Goal: Check status: Check status

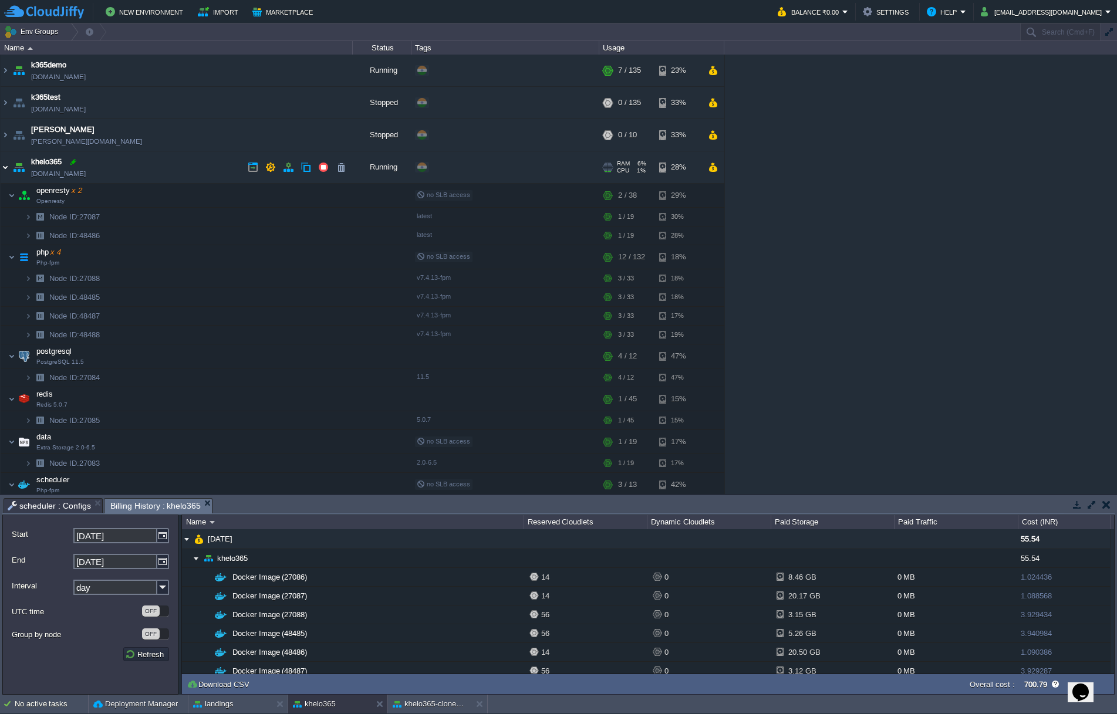
scroll to position [180, 0]
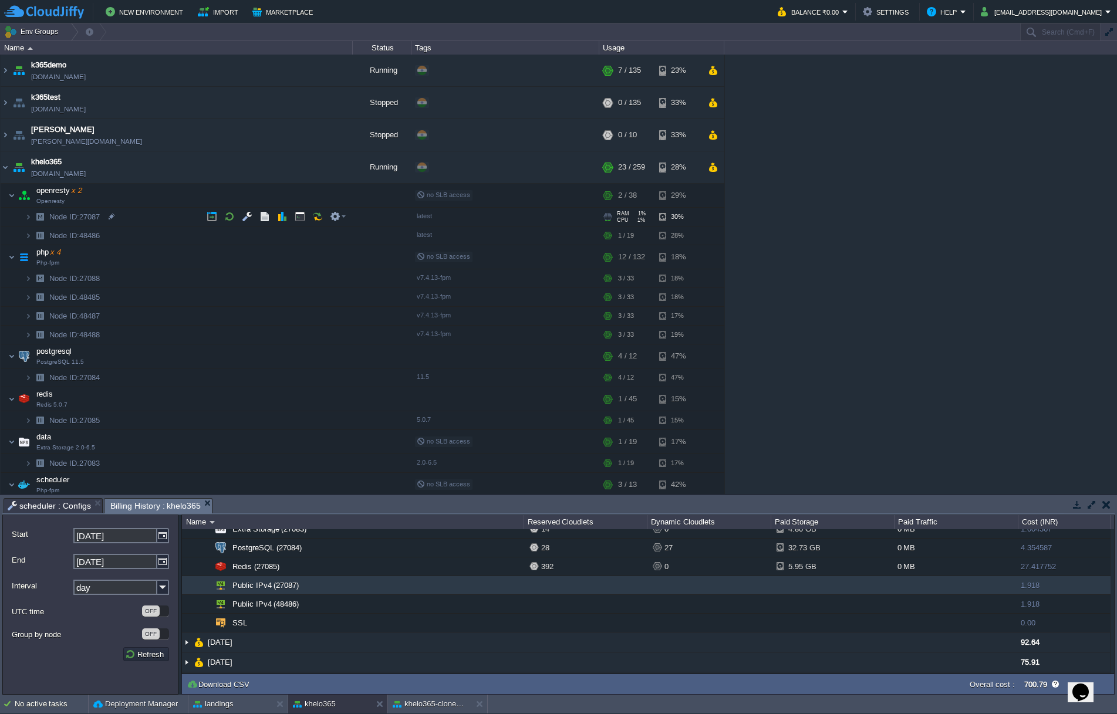
click at [706, 216] on div "RAM 1% CPU 1% 1 / 19 30%" at bounding box center [661, 217] width 125 height 18
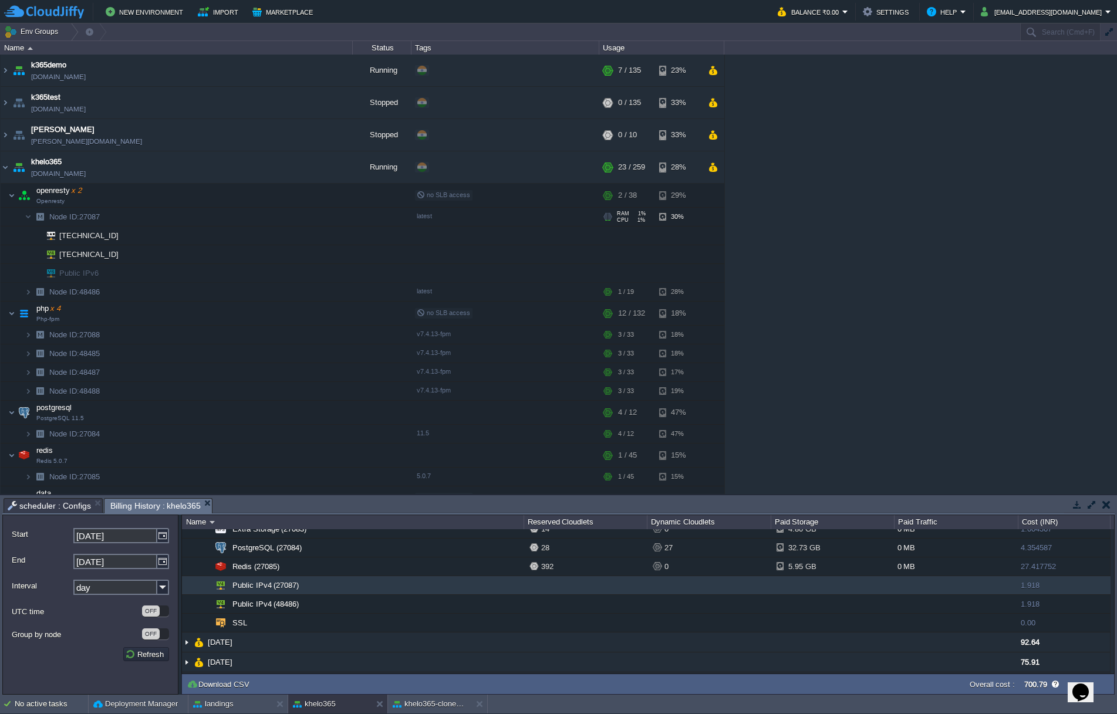
click at [706, 216] on div "RAM 1% CPU 1% 1 / 19 30%" at bounding box center [661, 217] width 125 height 18
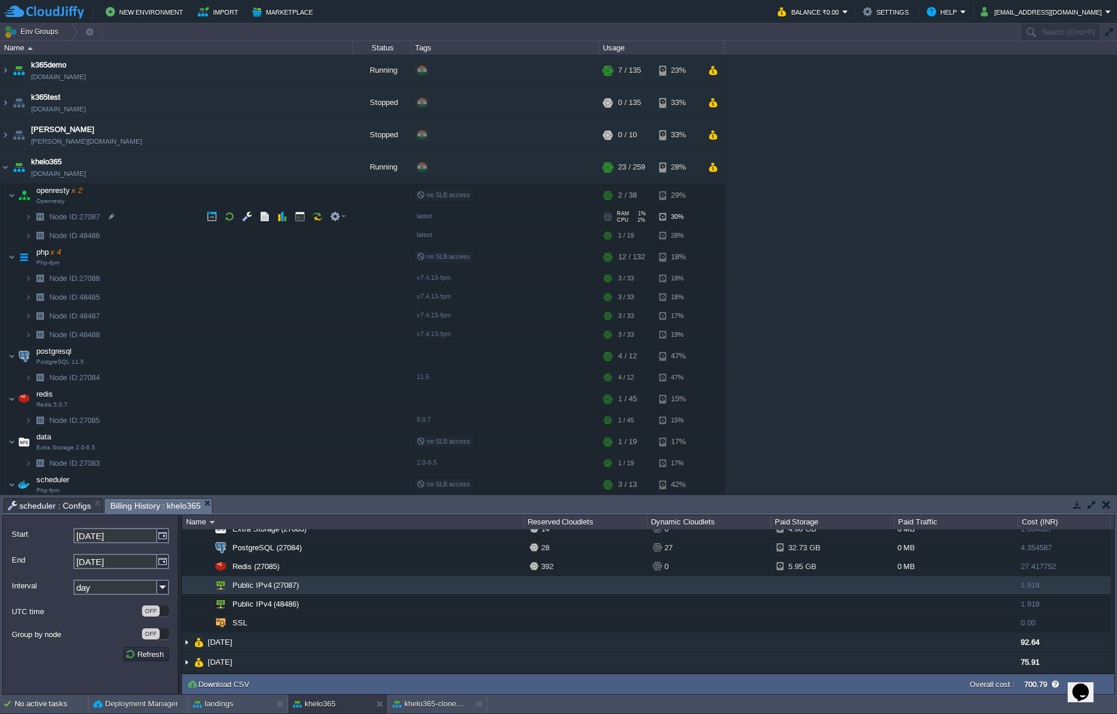
click at [613, 215] on div at bounding box center [607, 217] width 11 height 10
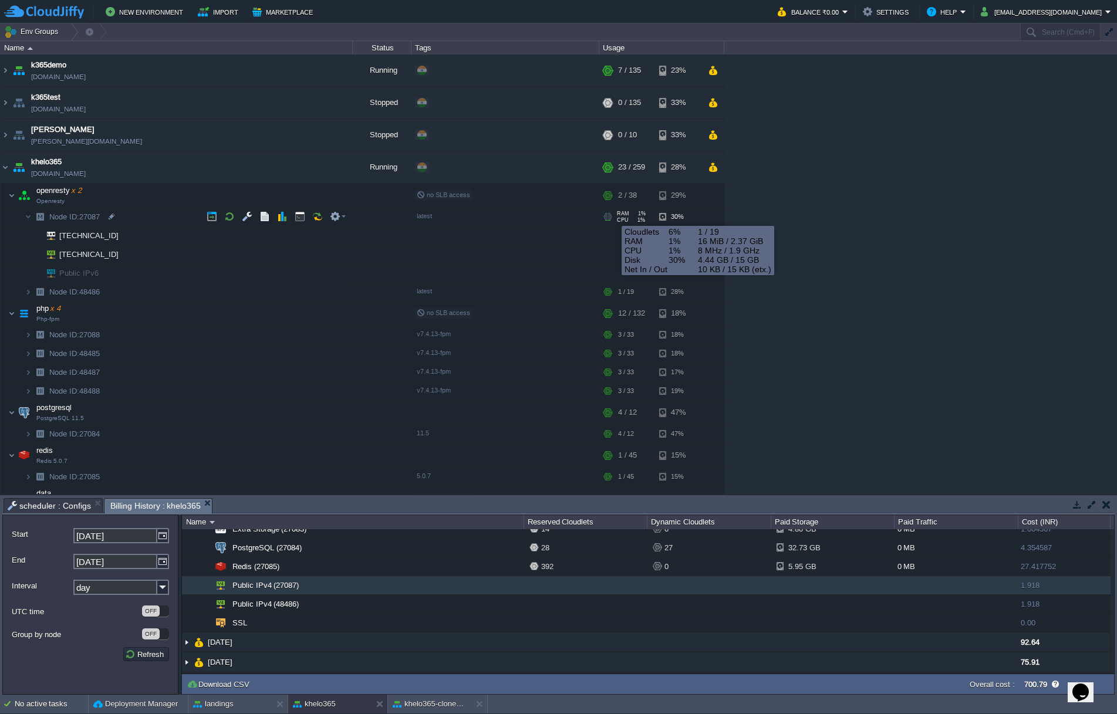
click at [613, 215] on div at bounding box center [607, 217] width 11 height 10
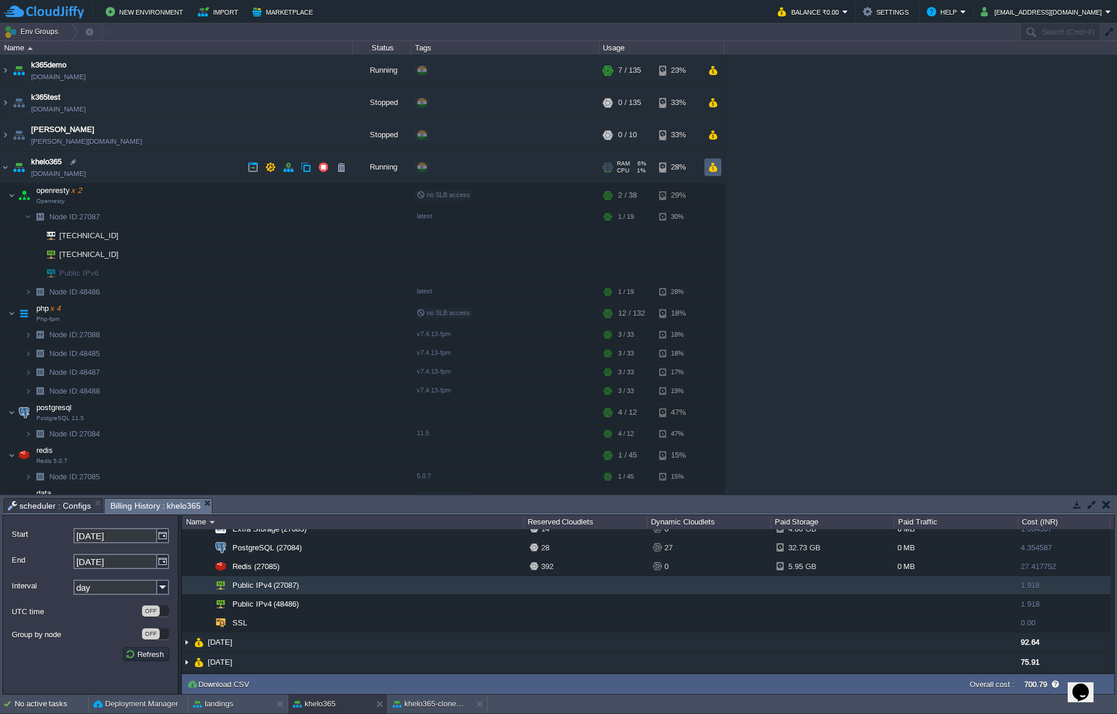
click at [710, 171] on button "button" at bounding box center [713, 167] width 10 height 11
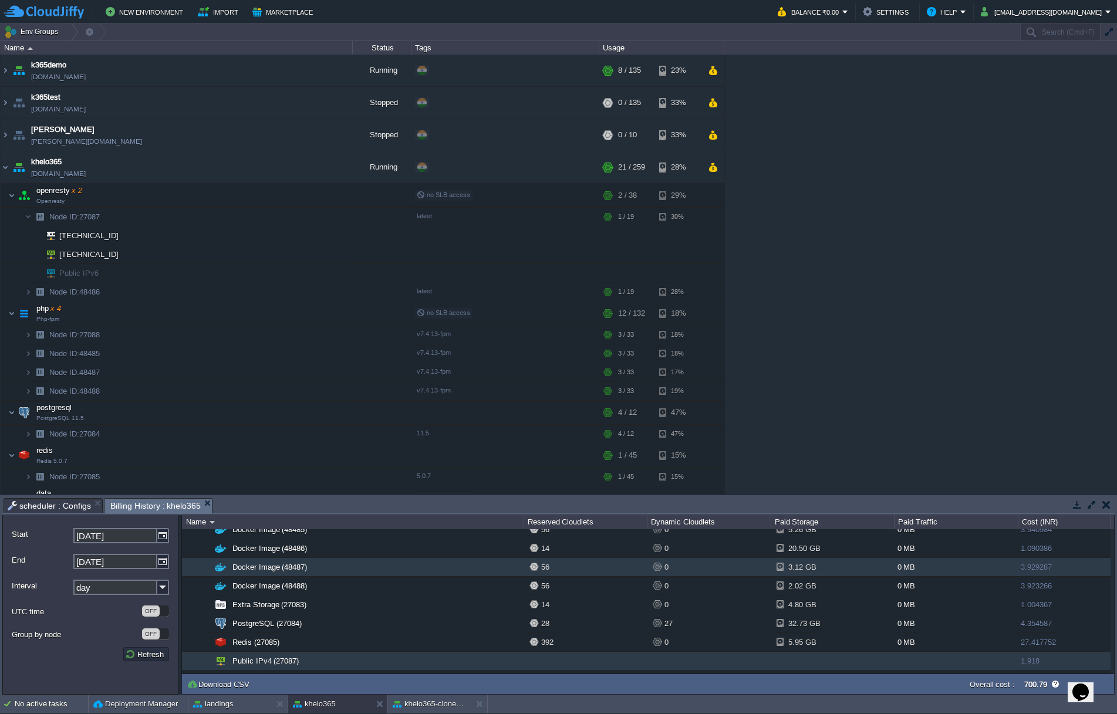
scroll to position [104, 0]
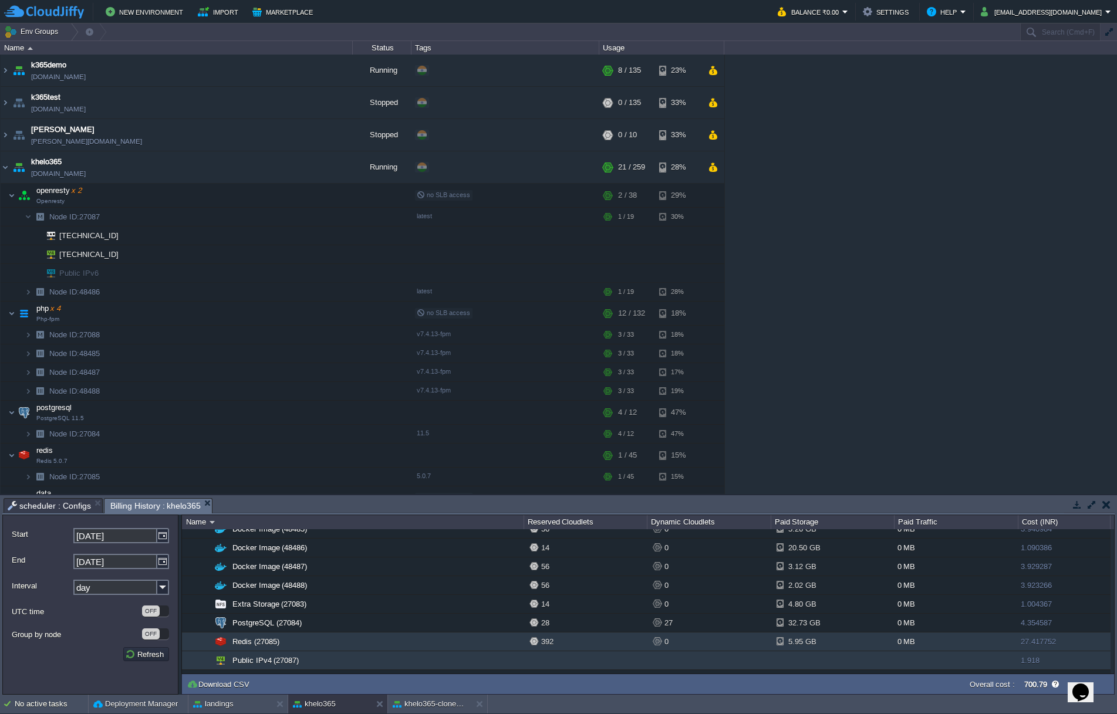
click at [547, 643] on div "392" at bounding box center [589, 642] width 118 height 18
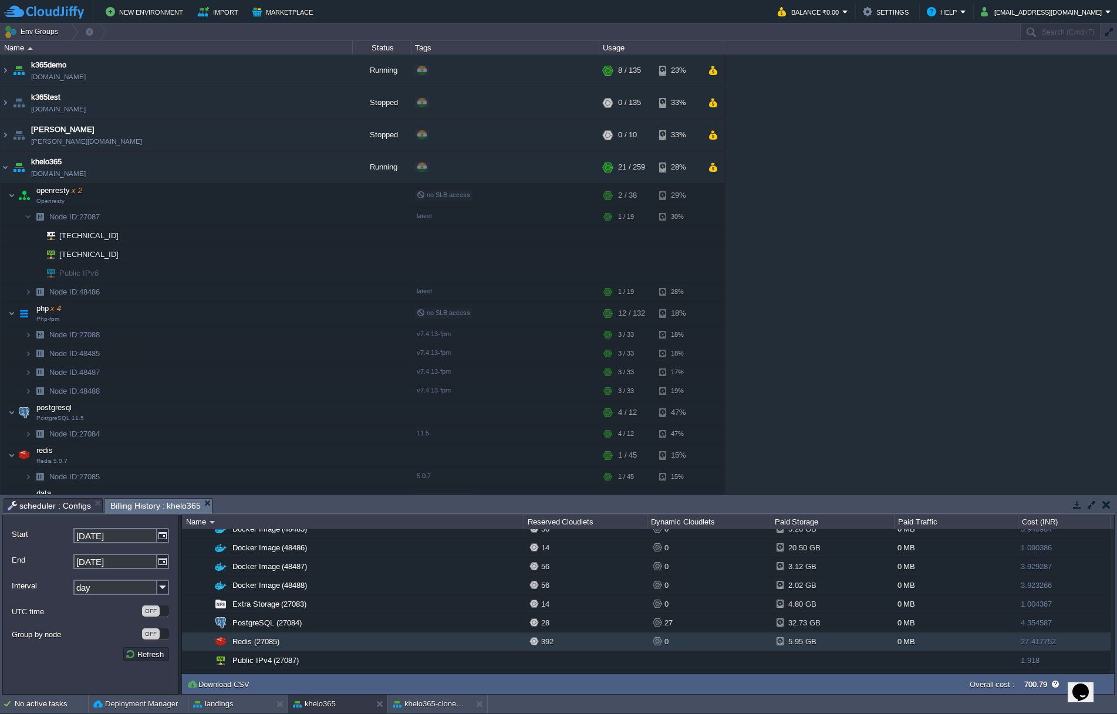
click at [547, 643] on div "392" at bounding box center [589, 642] width 118 height 18
click at [541, 642] on div "392" at bounding box center [589, 642] width 118 height 18
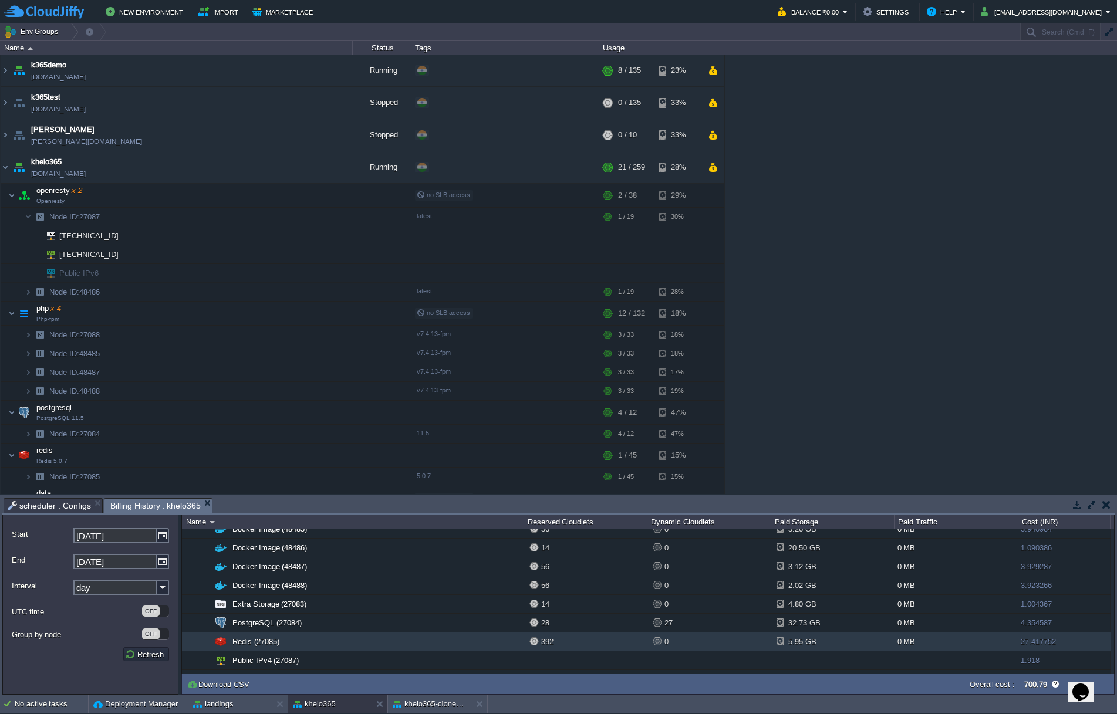
click at [535, 642] on div "392" at bounding box center [589, 642] width 118 height 18
click at [563, 635] on div "392" at bounding box center [589, 642] width 118 height 18
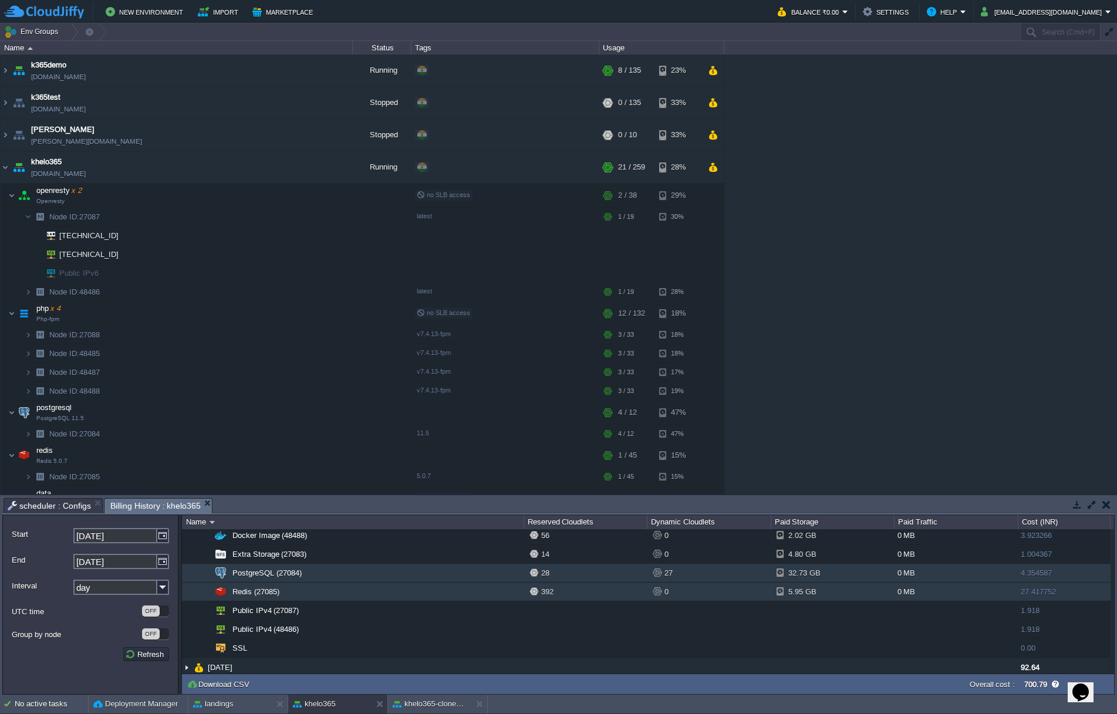
scroll to position [146, 0]
